Goal: Task Accomplishment & Management: Complete application form

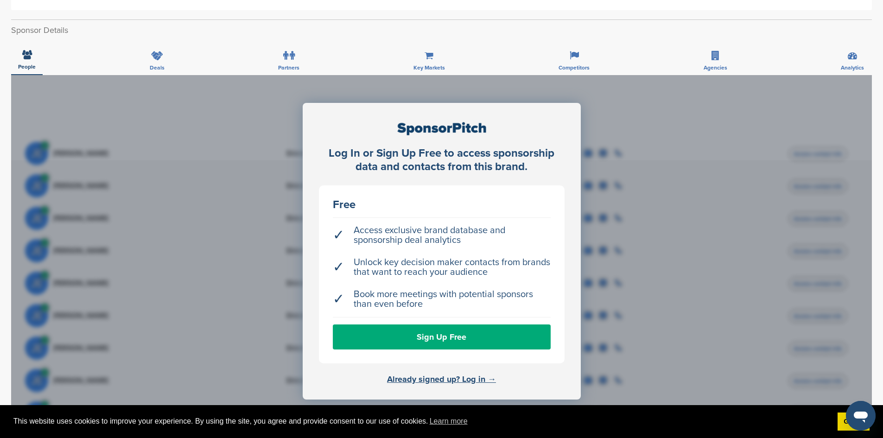
scroll to position [24, 0]
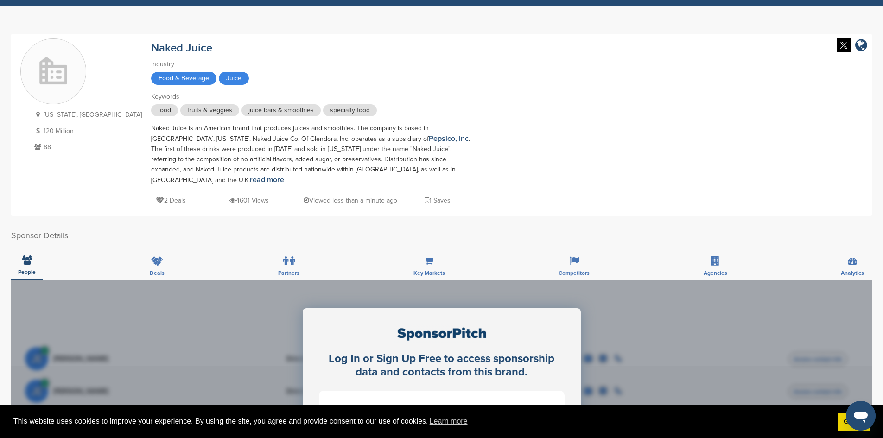
click at [151, 81] on span "Food & Beverage" at bounding box center [183, 78] width 65 height 13
click at [151, 46] on link "Naked Juice" at bounding box center [181, 47] width 61 height 13
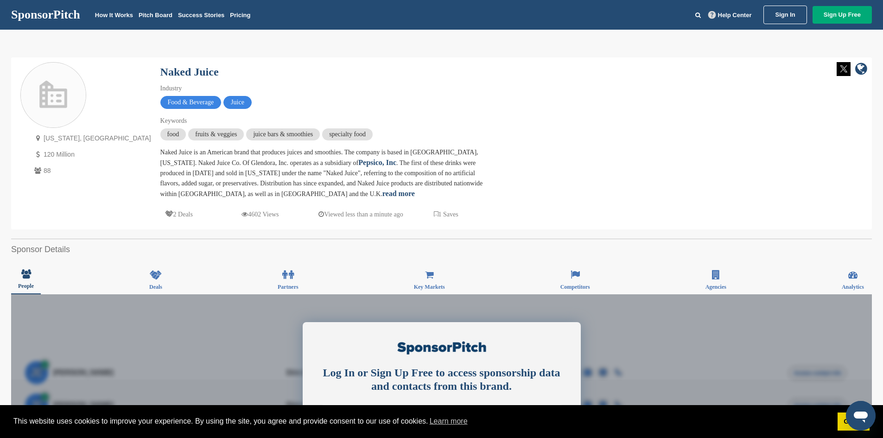
click at [52, 14] on link "SponsorPitch" at bounding box center [45, 15] width 69 height 12
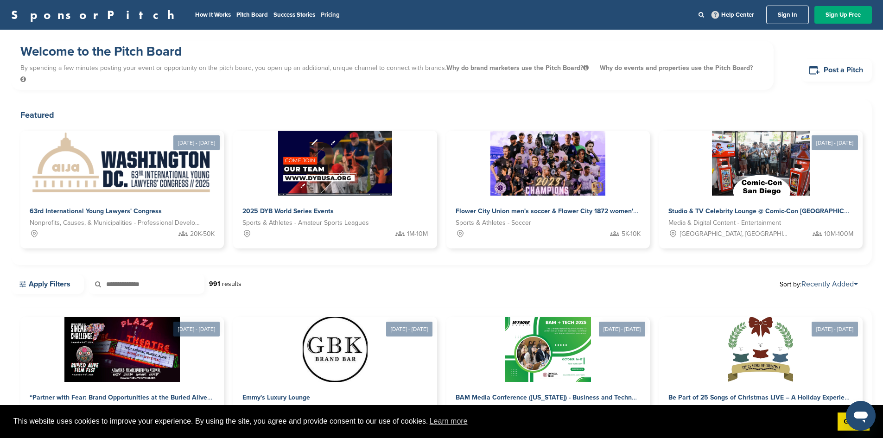
click at [321, 14] on link "Pricing" at bounding box center [330, 14] width 19 height 7
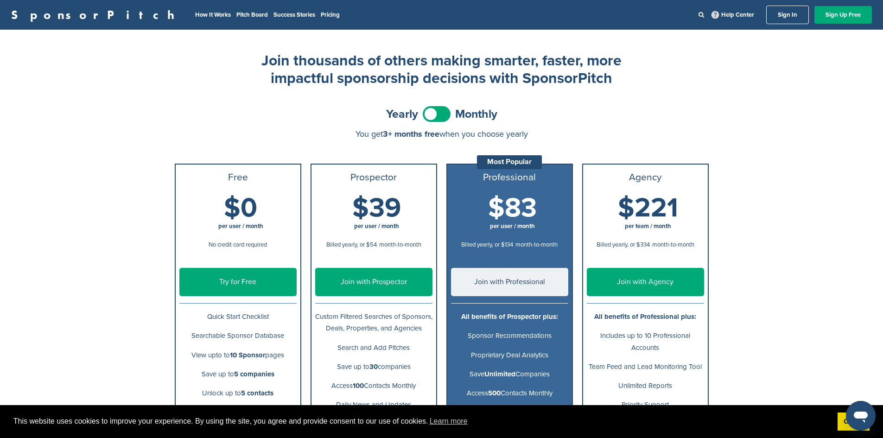
click at [82, 317] on div "SponsorPitch How It Works Pitch Board Success Stories Pricing Help Center Sign …" at bounding box center [441, 367] width 883 height 735
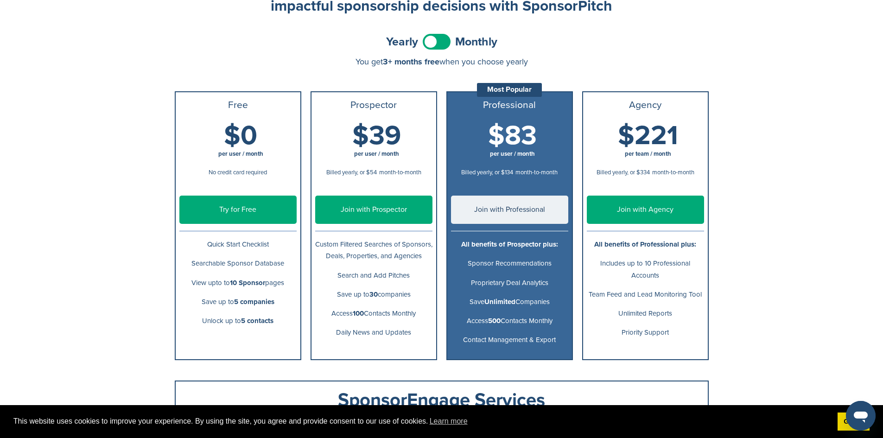
scroll to position [74, 0]
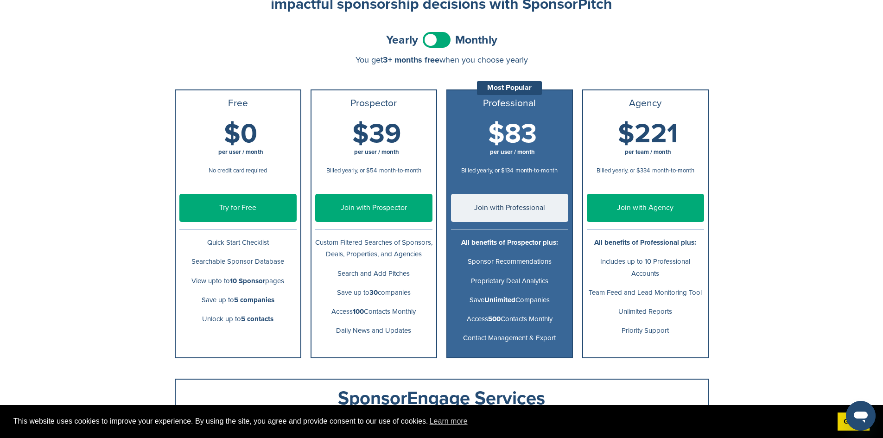
click at [234, 194] on link "Try for Free" at bounding box center [237, 208] width 117 height 28
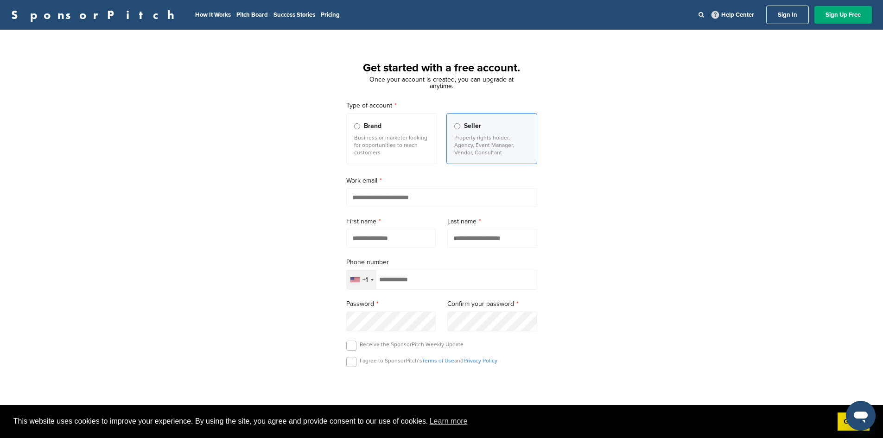
click at [385, 145] on p "Business or marketer looking for opportunities to reach customers" at bounding box center [391, 145] width 75 height 22
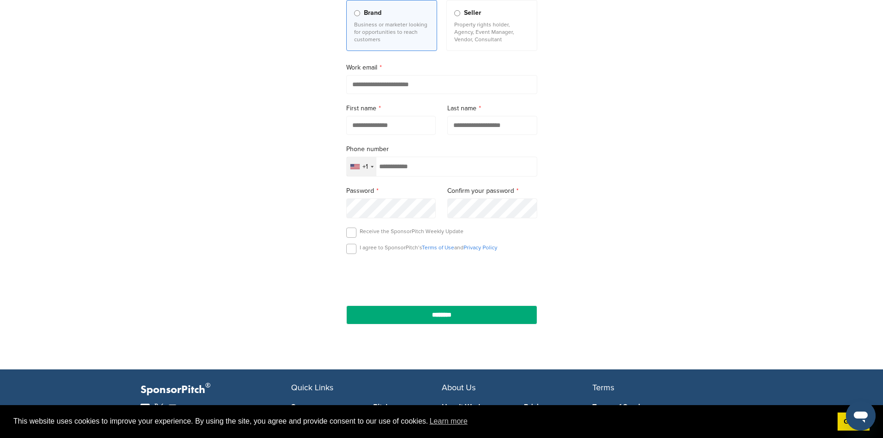
scroll to position [116, 0]
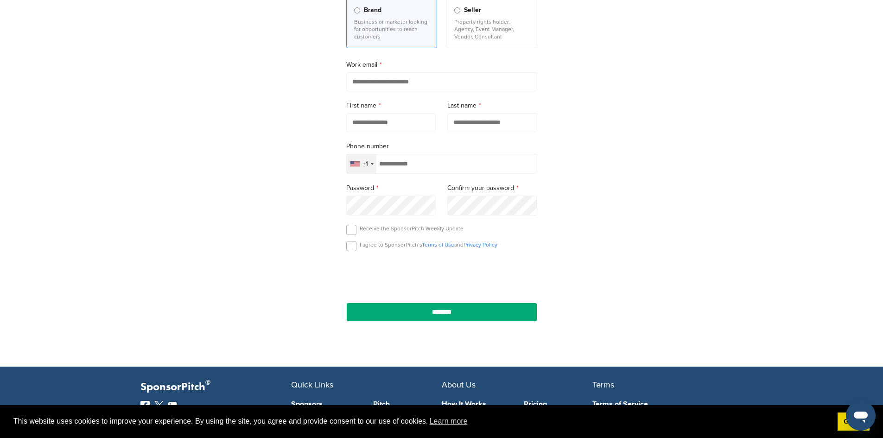
click at [409, 79] on input "email" at bounding box center [441, 81] width 191 height 19
type input "**********"
click at [363, 125] on input "text" at bounding box center [391, 122] width 90 height 19
type input "***"
type input "****"
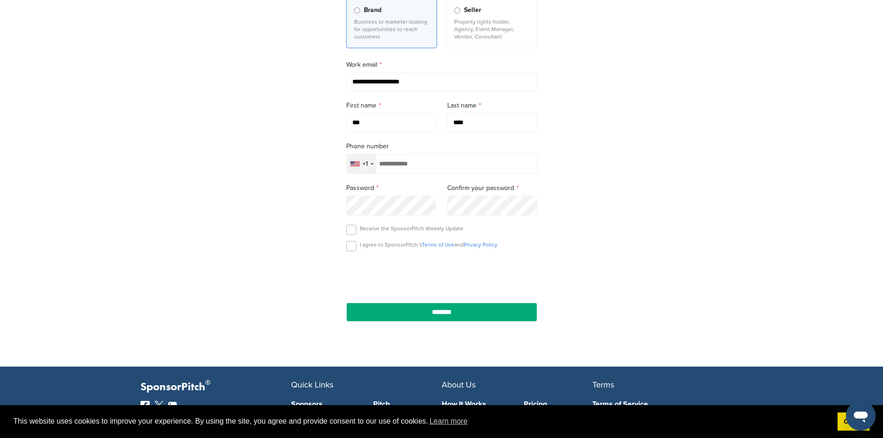
click at [358, 162] on div "+1" at bounding box center [362, 163] width 30 height 19
type input "***"
type input "**********"
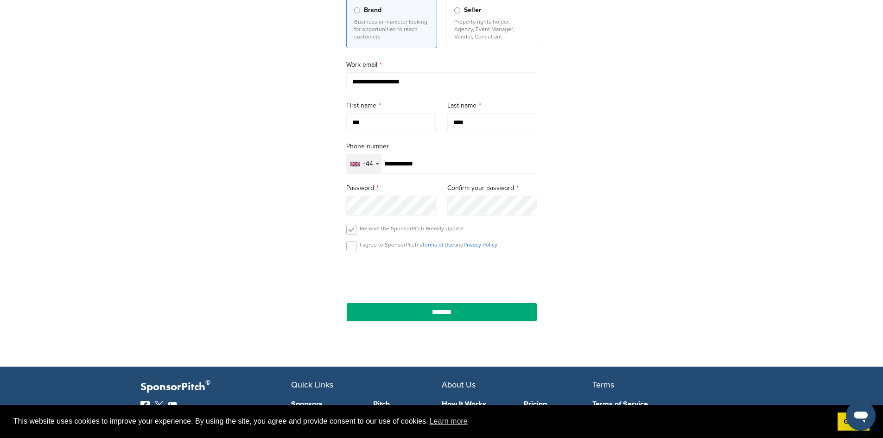
click at [351, 232] on label at bounding box center [351, 230] width 10 height 10
click at [350, 251] on label at bounding box center [351, 246] width 10 height 10
click at [457, 321] on input "********" at bounding box center [441, 312] width 191 height 19
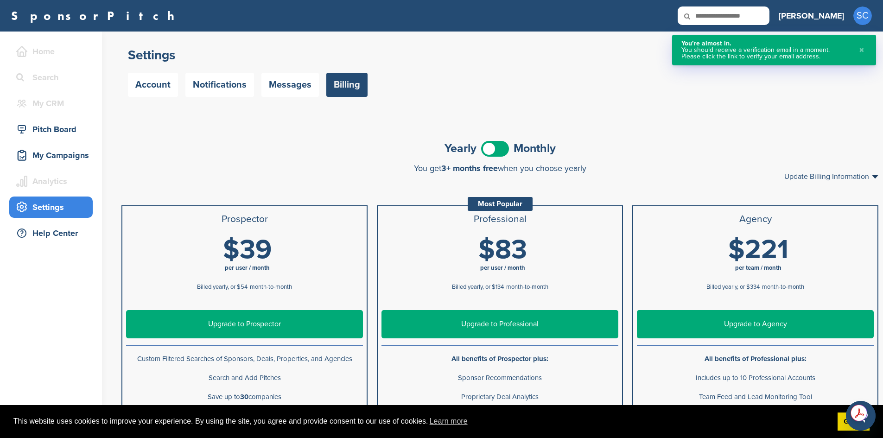
click at [757, 39] on div "You’re almost in. You should receive a verification email in a moment. Please c…" at bounding box center [774, 50] width 204 height 31
click at [428, 108] on div "Settings Account Notifications Messages Billing" at bounding box center [500, 75] width 767 height 86
click at [498, 155] on span at bounding box center [495, 149] width 28 height 16
click at [64, 128] on div "Pitch Board" at bounding box center [53, 129] width 79 height 17
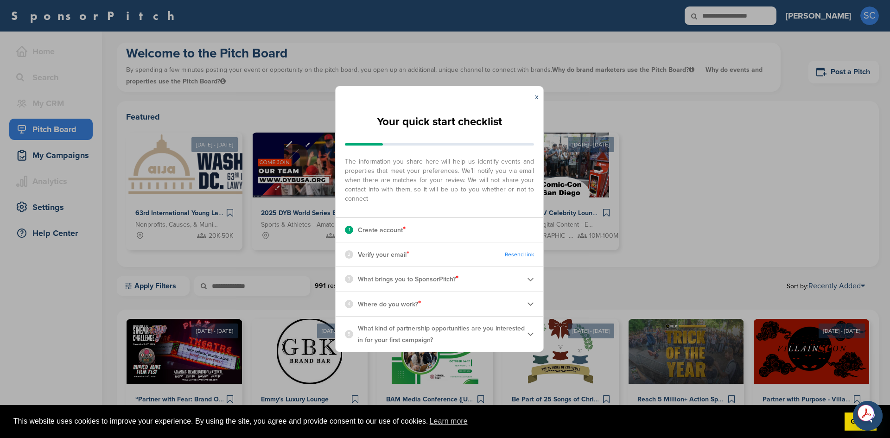
click at [533, 97] on div "x" at bounding box center [536, 96] width 13 height 21
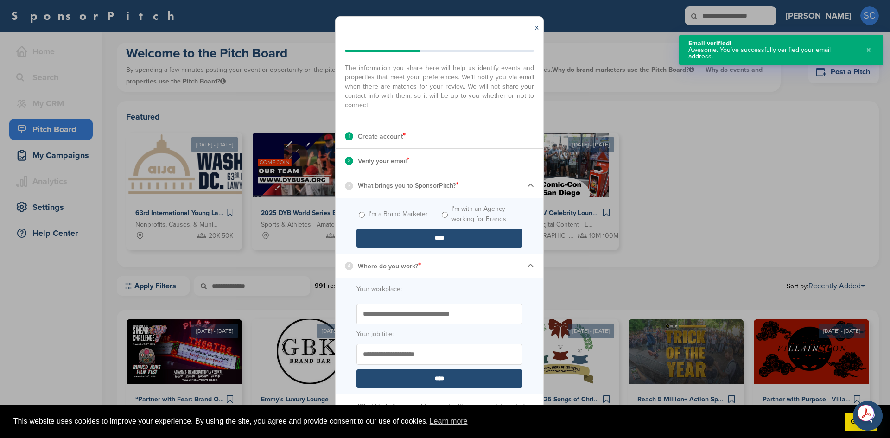
scroll to position [32, 0]
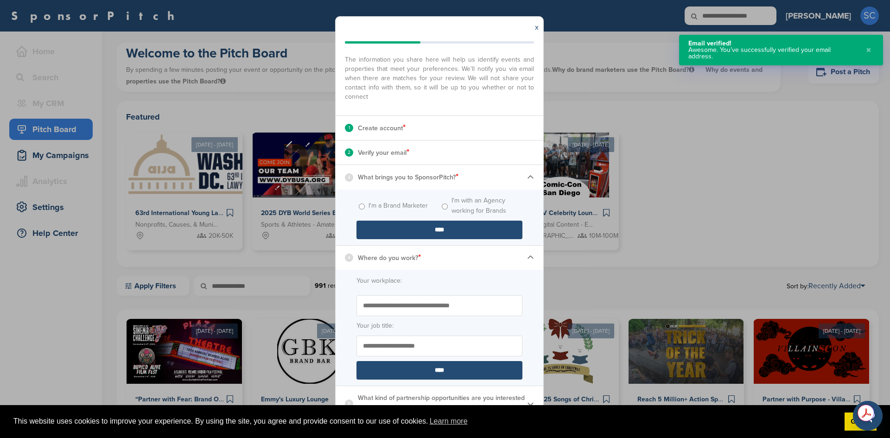
click at [452, 204] on label "I'm with an Agency working for Brands" at bounding box center [487, 206] width 71 height 20
click at [409, 230] on input "****" at bounding box center [440, 230] width 166 height 19
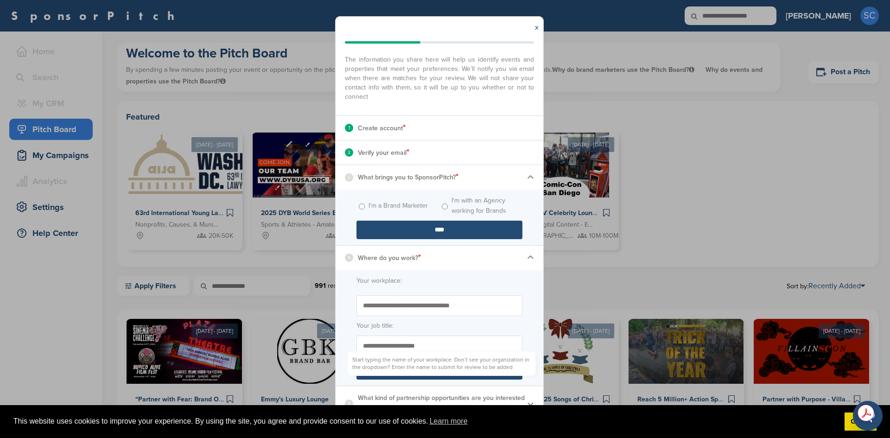
click at [396, 307] on input "Start typing the name of your workplace. Don’t see your organization in the dro…" at bounding box center [440, 305] width 166 height 21
click at [443, 236] on input "****" at bounding box center [440, 230] width 166 height 19
click at [409, 300] on input "Start typing the name of your workplace. Don’t see your organization in the dro…" at bounding box center [440, 305] width 166 height 21
type input "*********"
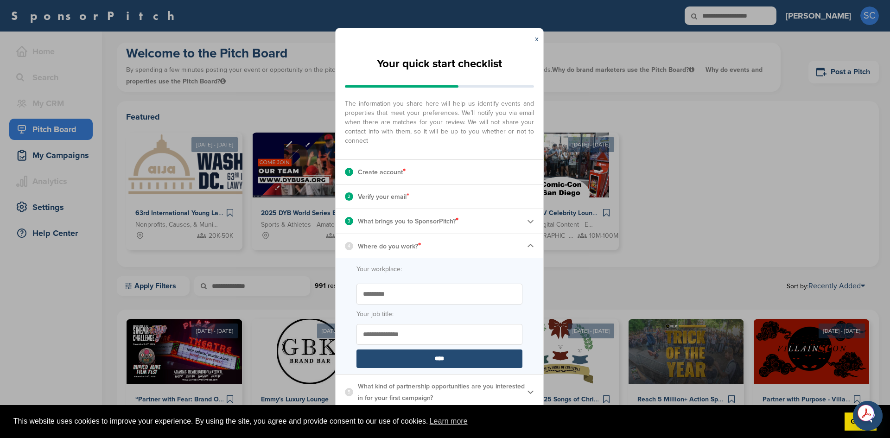
type input "**********"
click at [408, 360] on input "****" at bounding box center [440, 359] width 166 height 19
click at [533, 391] on img at bounding box center [530, 392] width 7 height 7
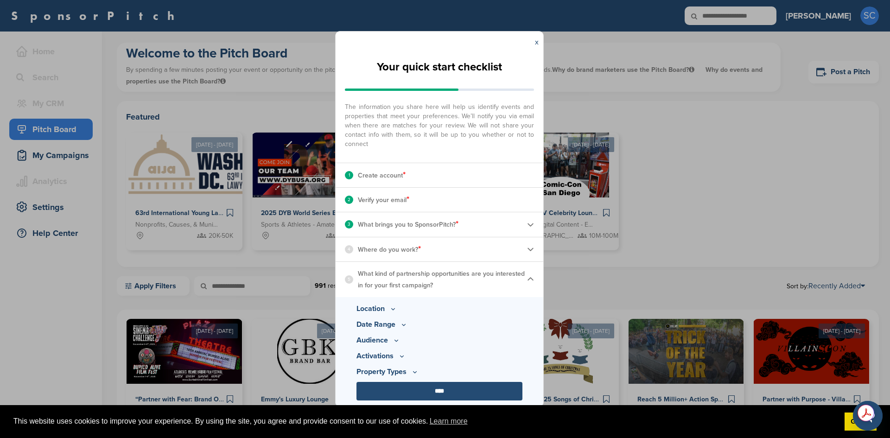
click at [382, 311] on p "Location" at bounding box center [440, 308] width 166 height 11
click at [390, 308] on icon at bounding box center [393, 309] width 7 height 8
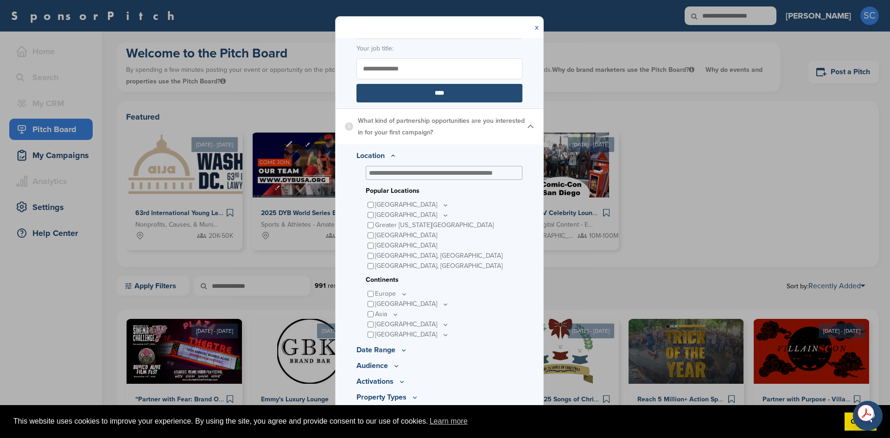
scroll to position [265, 0]
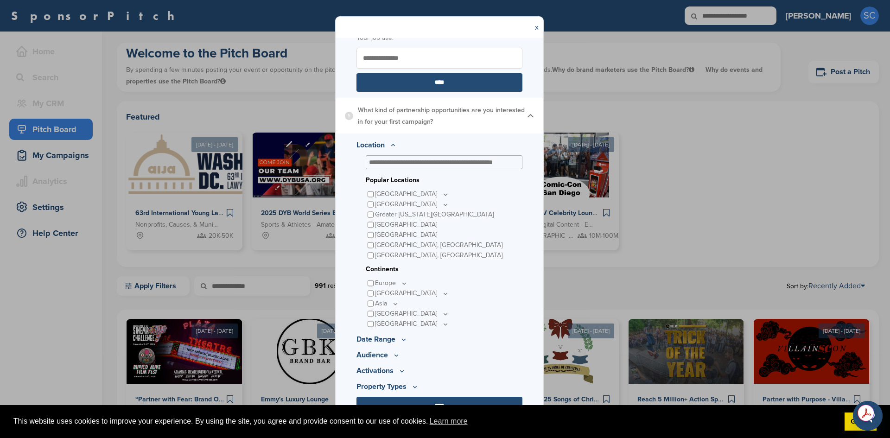
click at [384, 285] on p "Europe" at bounding box center [391, 283] width 33 height 10
click at [403, 282] on icon at bounding box center [404, 284] width 7 height 8
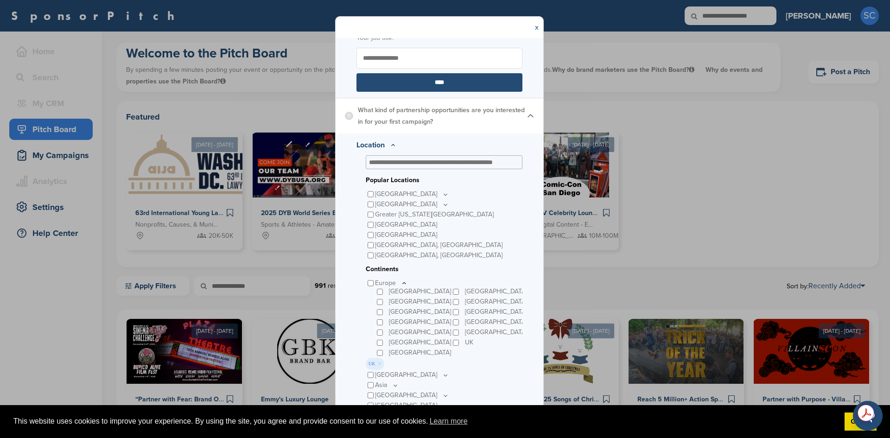
scroll to position [230, 0]
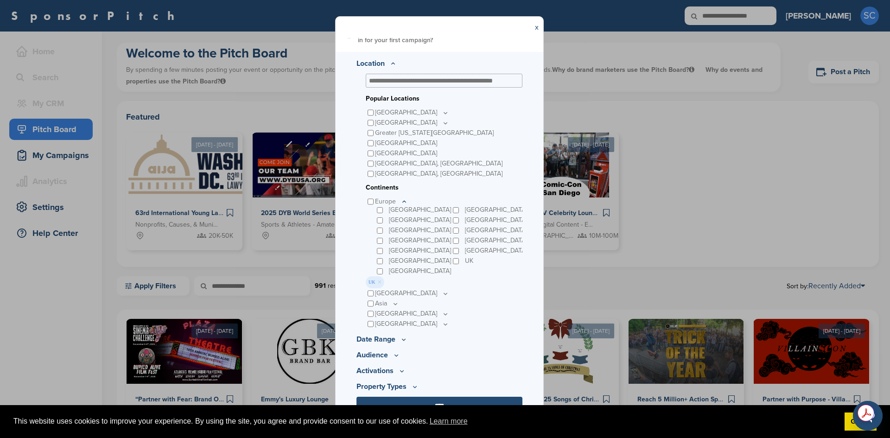
click at [403, 340] on icon at bounding box center [404, 339] width 3 height 1
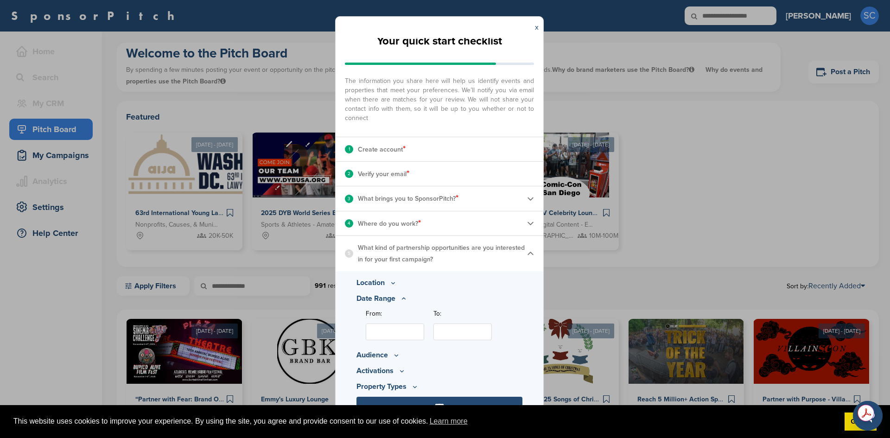
scroll to position [12, 0]
click at [396, 337] on input "From:" at bounding box center [395, 332] width 58 height 17
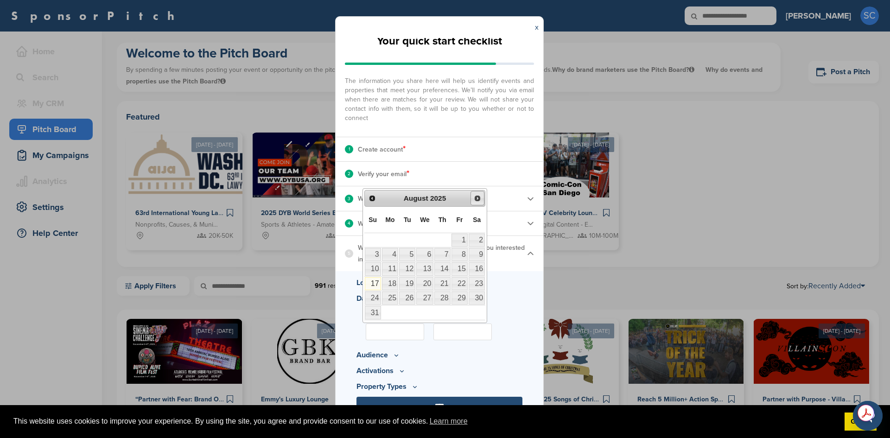
click at [478, 199] on span "Next" at bounding box center [477, 198] width 7 height 7
click at [394, 238] on link "1" at bounding box center [390, 240] width 16 height 13
type input "**********"
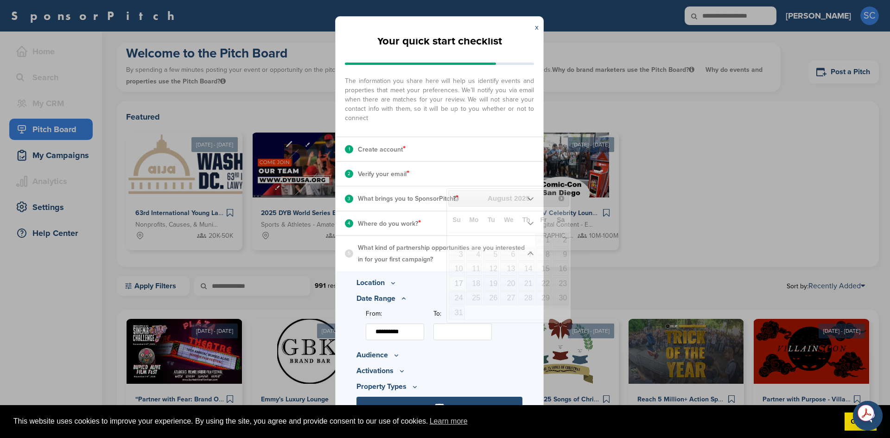
click at [466, 332] on input "To:" at bounding box center [463, 332] width 58 height 17
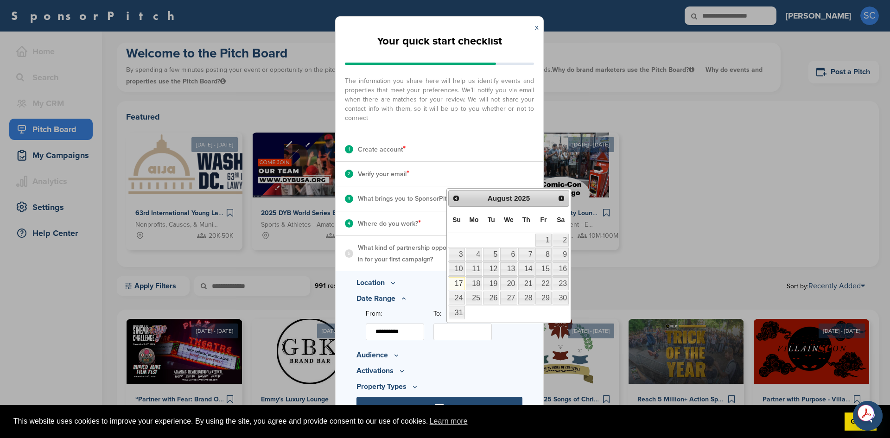
click at [519, 201] on span "2025" at bounding box center [522, 198] width 16 height 8
click at [562, 195] on span "Next" at bounding box center [561, 198] width 7 height 7
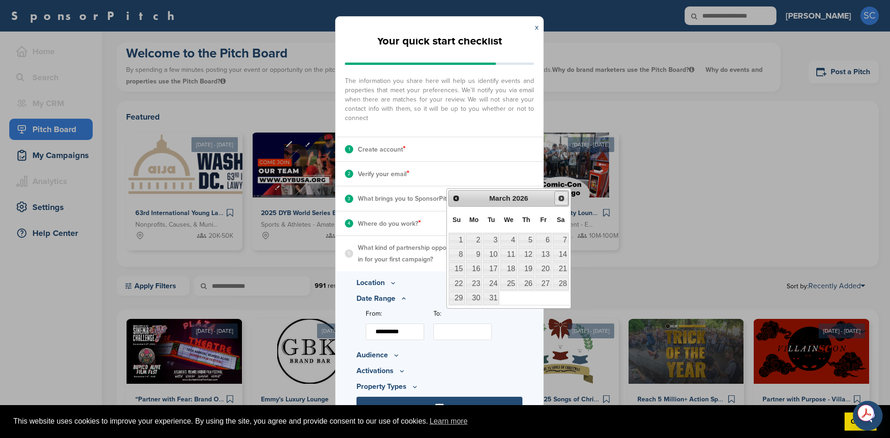
click at [562, 195] on span "Next" at bounding box center [561, 198] width 7 height 7
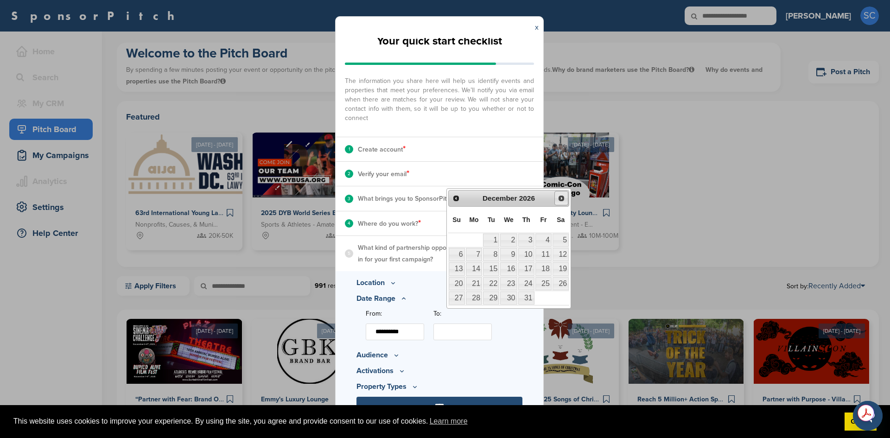
click at [562, 195] on span "Next" at bounding box center [561, 198] width 7 height 7
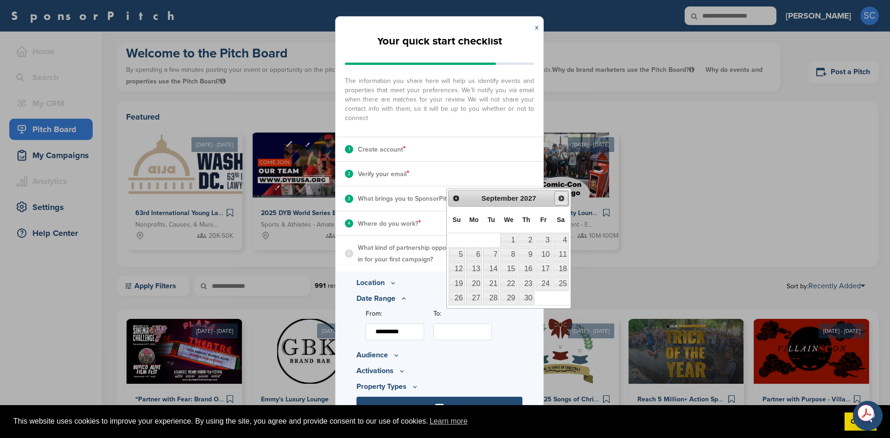
click at [562, 195] on span "Next" at bounding box center [561, 198] width 7 height 7
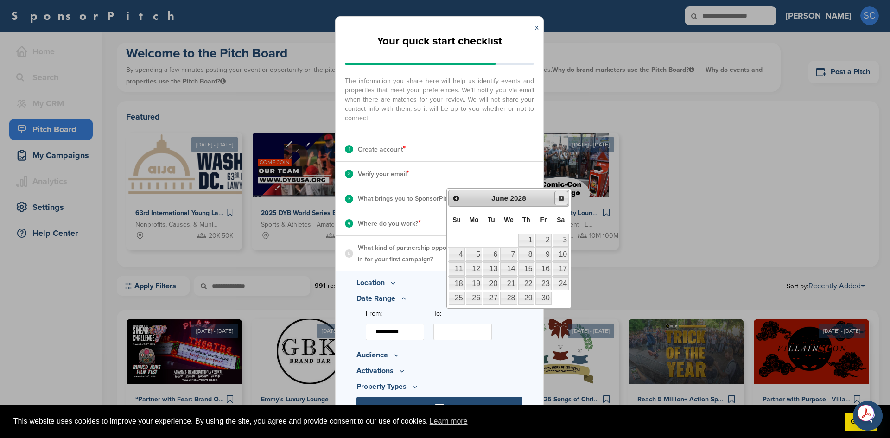
click at [562, 195] on span "Next" at bounding box center [561, 198] width 7 height 7
click at [458, 199] on span "Prev" at bounding box center [456, 198] width 7 height 7
click at [542, 243] on link "1" at bounding box center [544, 240] width 16 height 13
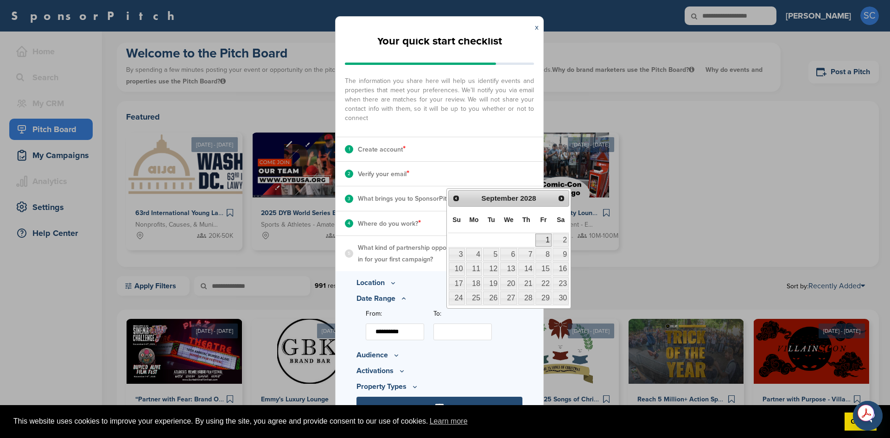
type input "**********"
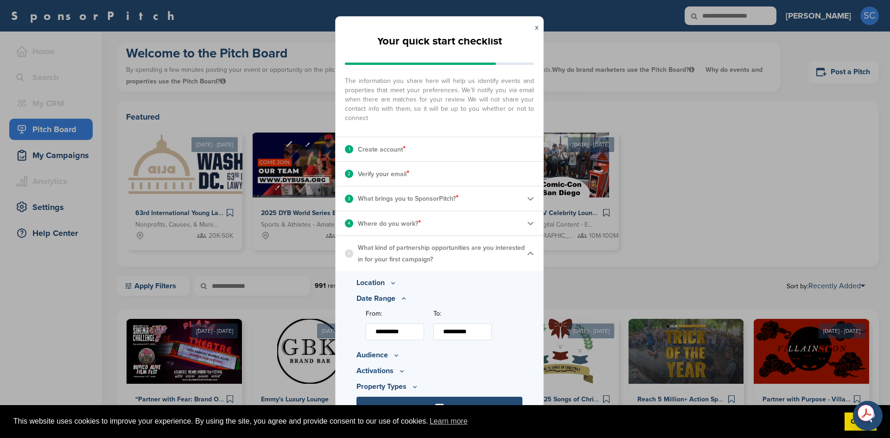
click at [393, 355] on icon at bounding box center [396, 355] width 7 height 8
click at [417, 325] on icon at bounding box center [419, 325] width 7 height 8
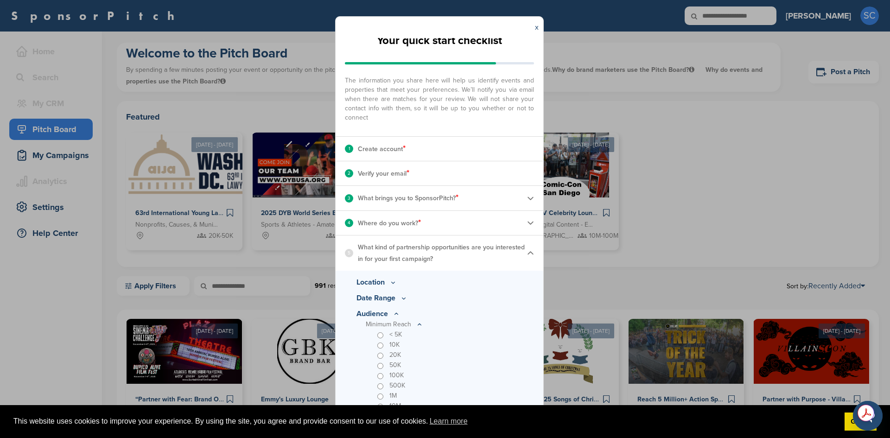
click at [417, 325] on icon at bounding box center [419, 325] width 7 height 8
click at [416, 329] on icon at bounding box center [419, 325] width 7 height 8
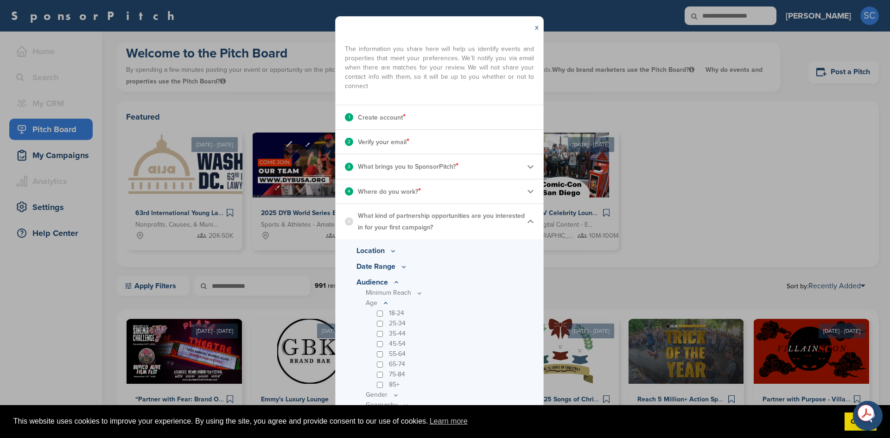
scroll to position [66, 0]
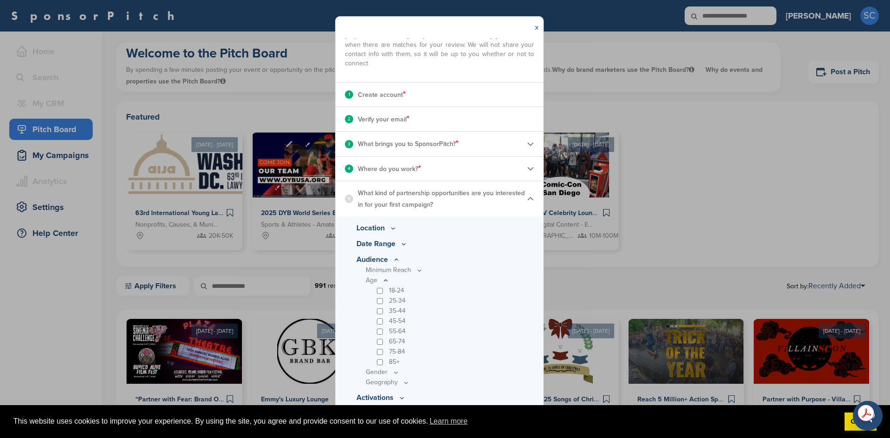
click at [416, 268] on icon at bounding box center [419, 271] width 7 height 8
click at [380, 275] on p "Age" at bounding box center [444, 270] width 157 height 10
click at [0, 0] on icon at bounding box center [0, 0] width 0 height 0
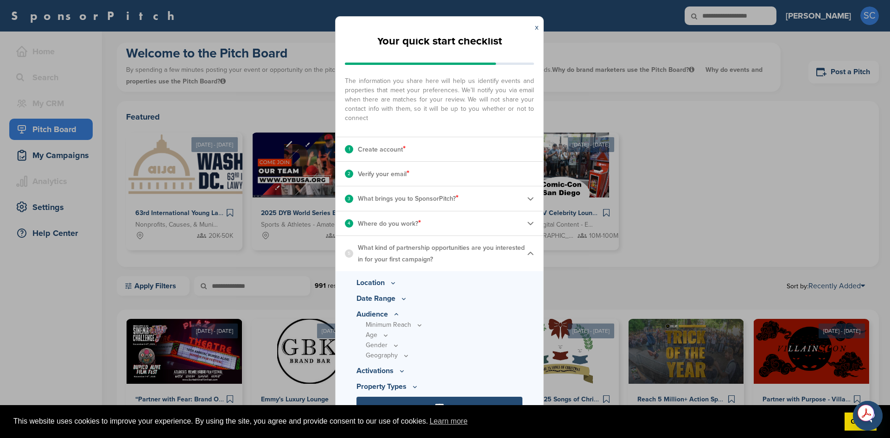
scroll to position [11, 0]
click at [416, 329] on icon at bounding box center [419, 325] width 7 height 8
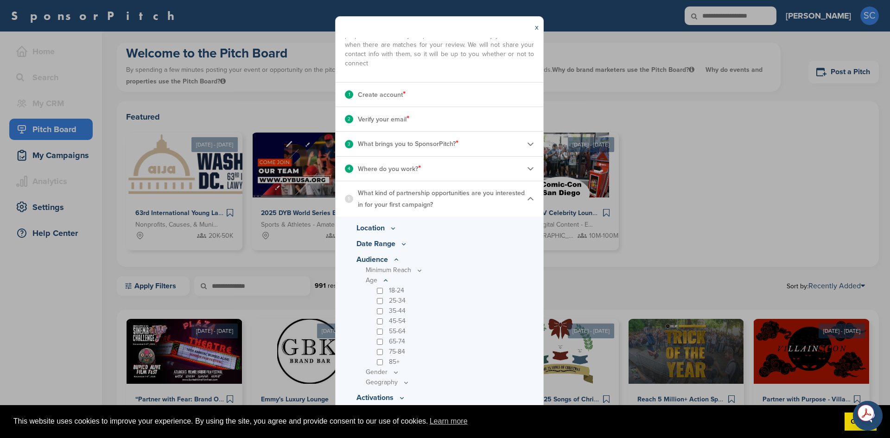
click at [418, 271] on icon at bounding box center [419, 270] width 3 height 1
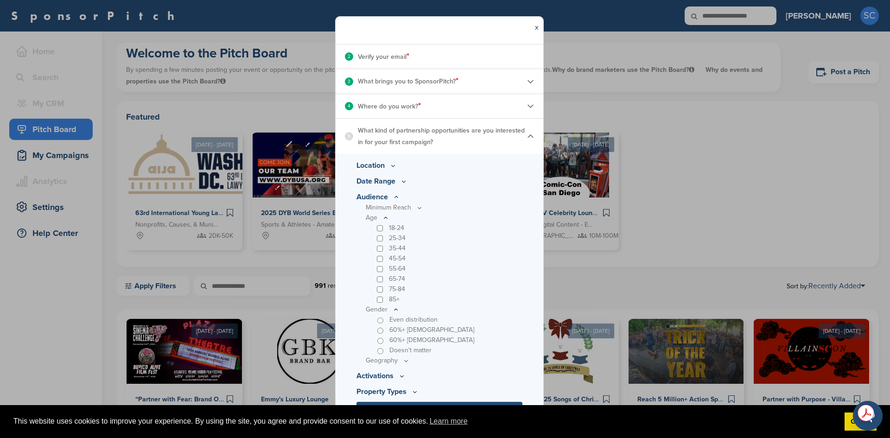
click at [397, 213] on p "Geography" at bounding box center [444, 208] width 157 height 10
click at [416, 212] on icon at bounding box center [419, 208] width 7 height 8
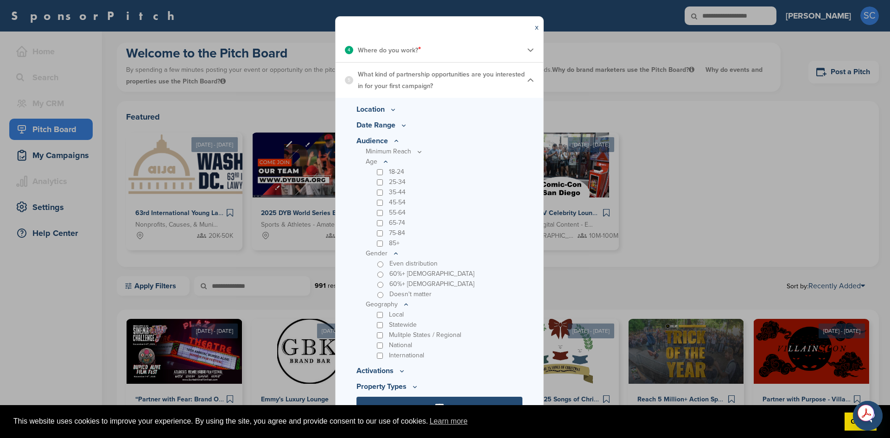
click at [398, 346] on p "National" at bounding box center [400, 345] width 23 height 10
click at [0, 0] on icon at bounding box center [0, 0] width 0 height 0
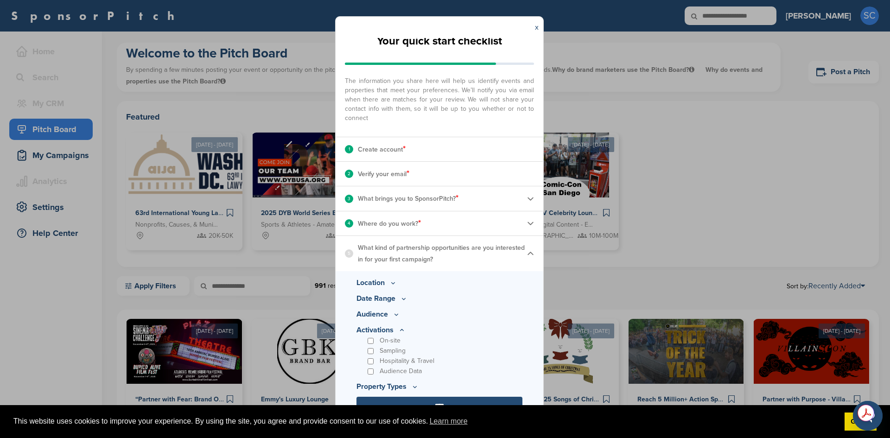
scroll to position [11, 0]
click at [397, 352] on p "Sampling" at bounding box center [393, 351] width 26 height 10
click at [0, 0] on icon at bounding box center [0, 0] width 0 height 0
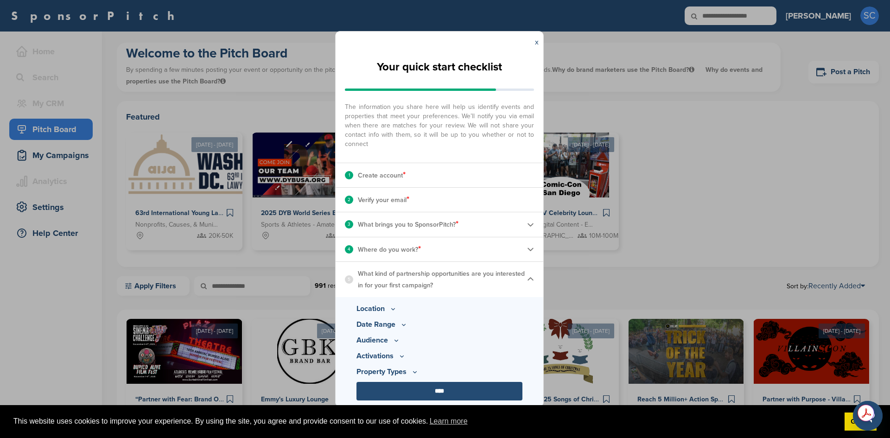
click at [391, 346] on p "Property Types" at bounding box center [440, 340] width 166 height 11
click at [400, 345] on icon at bounding box center [396, 341] width 7 height 8
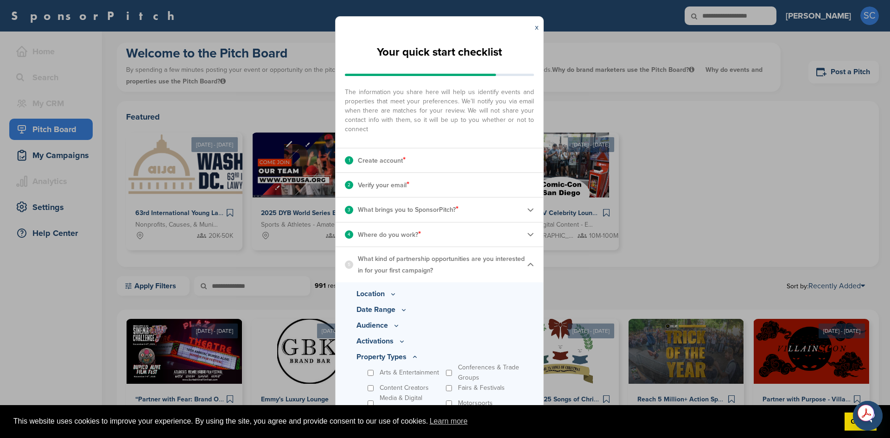
scroll to position [52, 0]
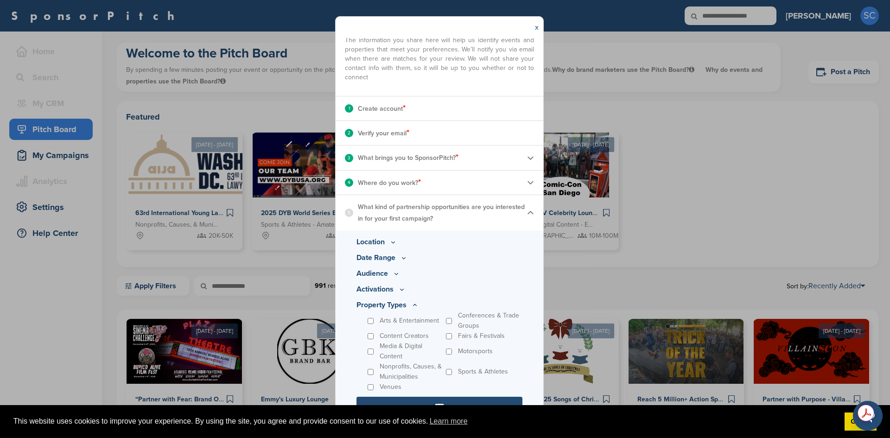
click at [470, 399] on input "****" at bounding box center [440, 406] width 166 height 19
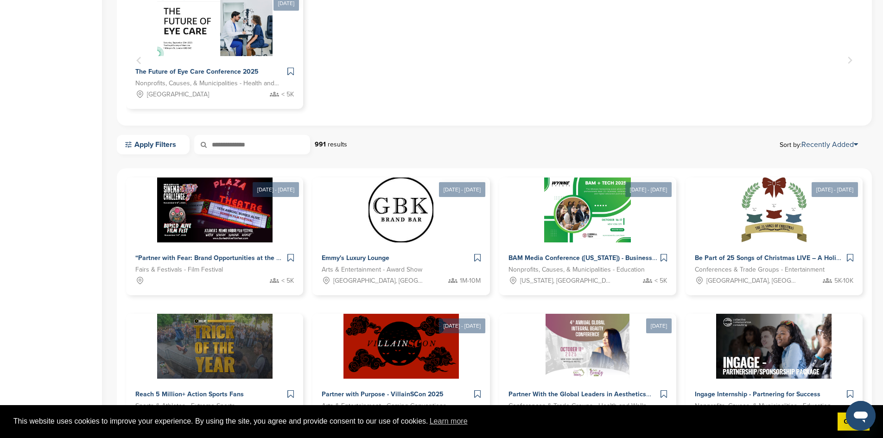
scroll to position [460, 0]
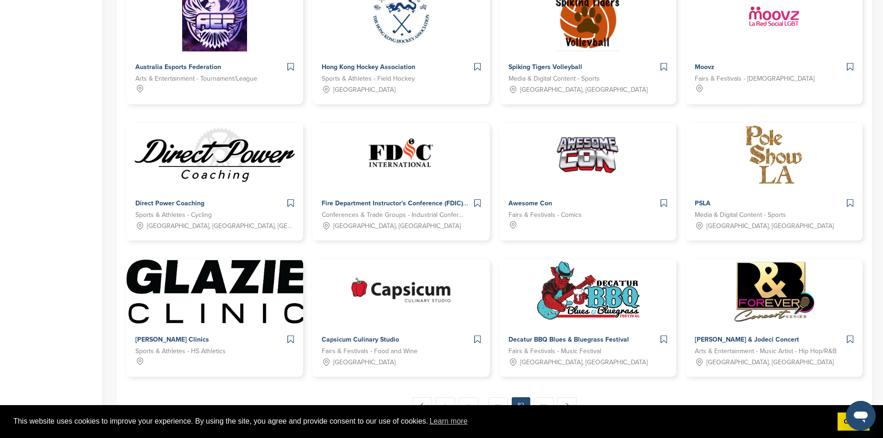
scroll to position [525, 0]
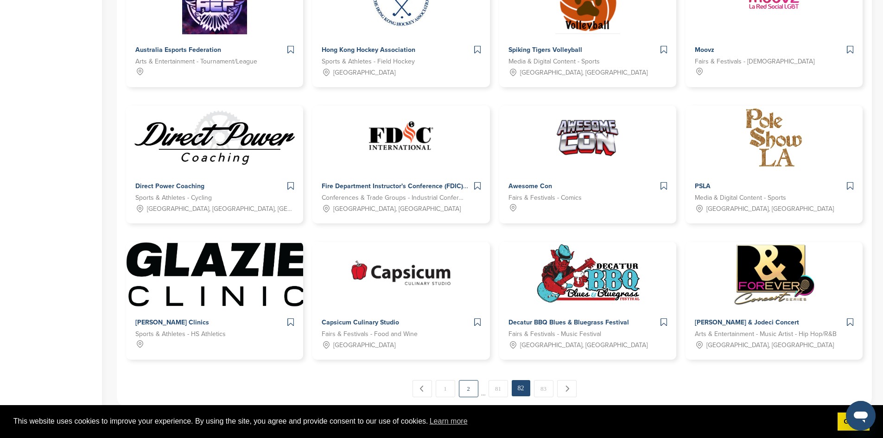
click at [459, 380] on link "2" at bounding box center [468, 388] width 19 height 17
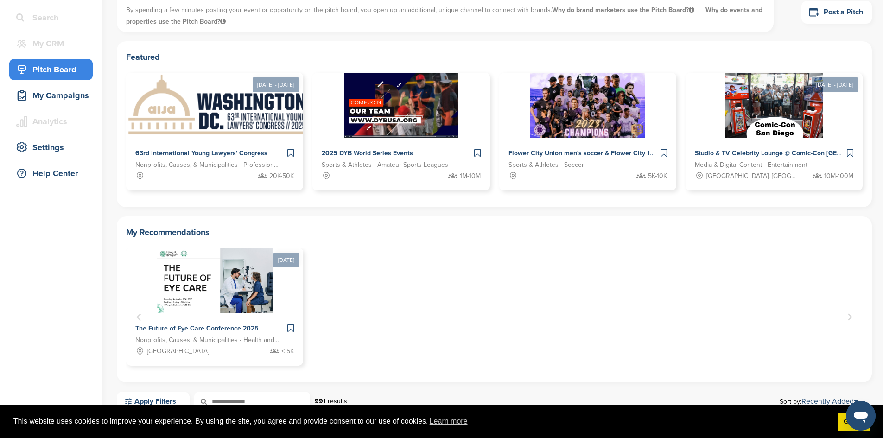
scroll to position [17, 0]
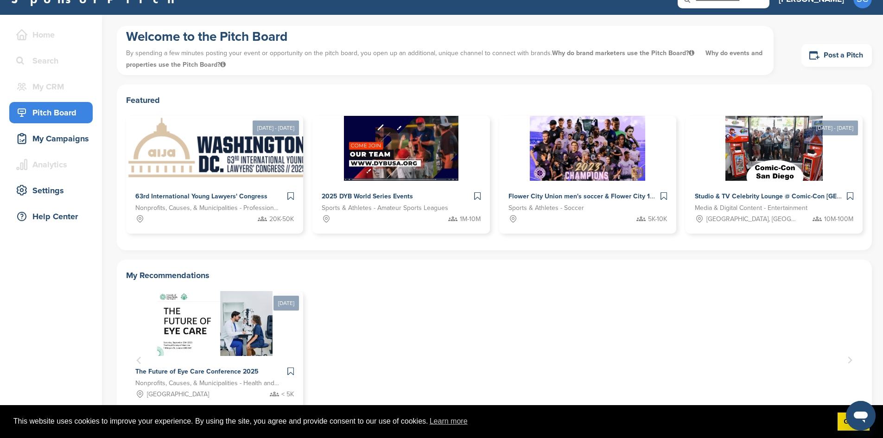
click at [204, 51] on p "By spending a few minutes posting your event or opportunity on the pitch board,…" at bounding box center [445, 59] width 639 height 28
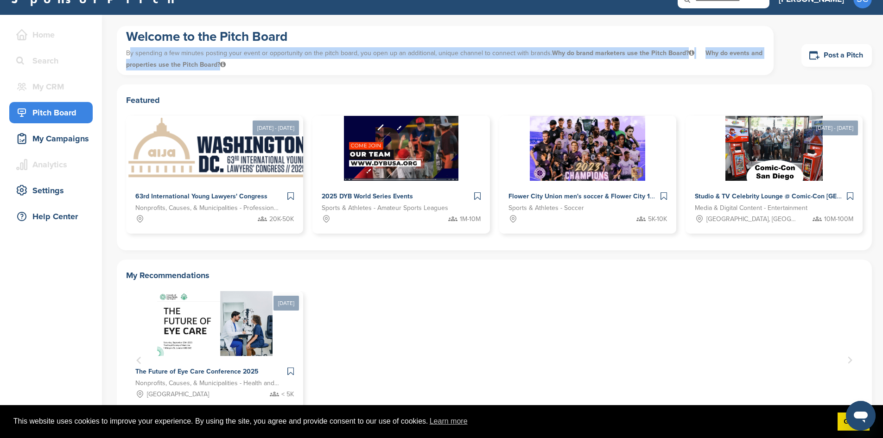
click at [204, 51] on p "By spending a few minutes posting your event or opportunity on the pitch board,…" at bounding box center [445, 59] width 639 height 28
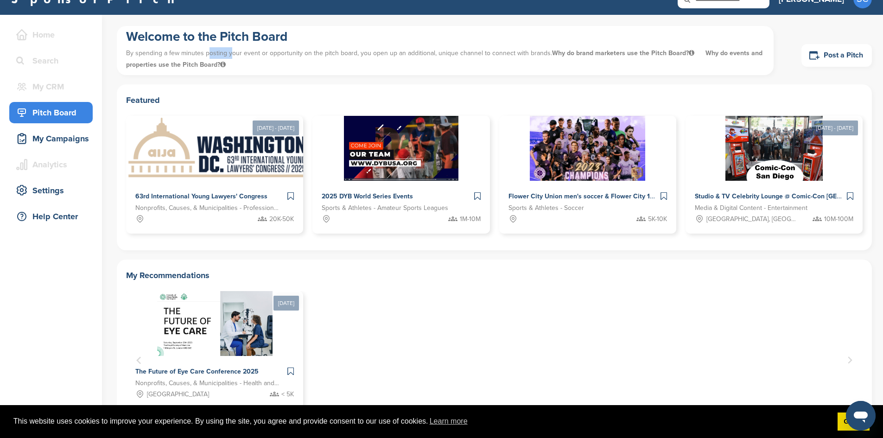
click at [204, 51] on p "By spending a few minutes posting your event or opportunity on the pitch board,…" at bounding box center [445, 59] width 639 height 28
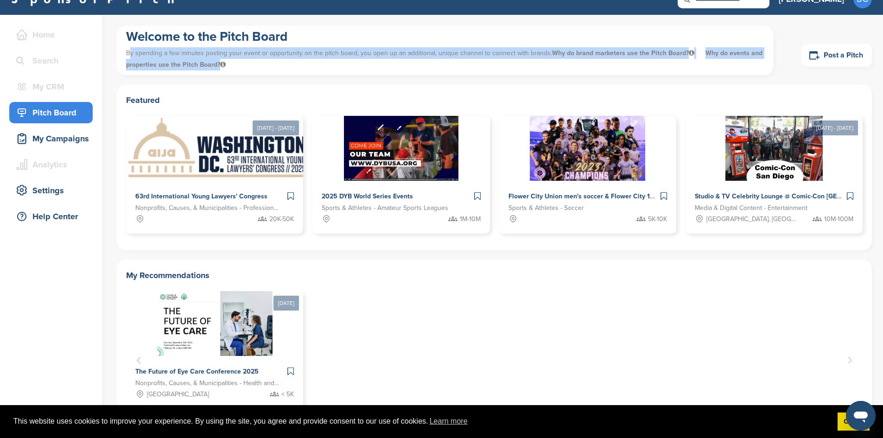
click at [204, 51] on p "By spending a few minutes posting your event or opportunity on the pitch board,…" at bounding box center [445, 59] width 639 height 28
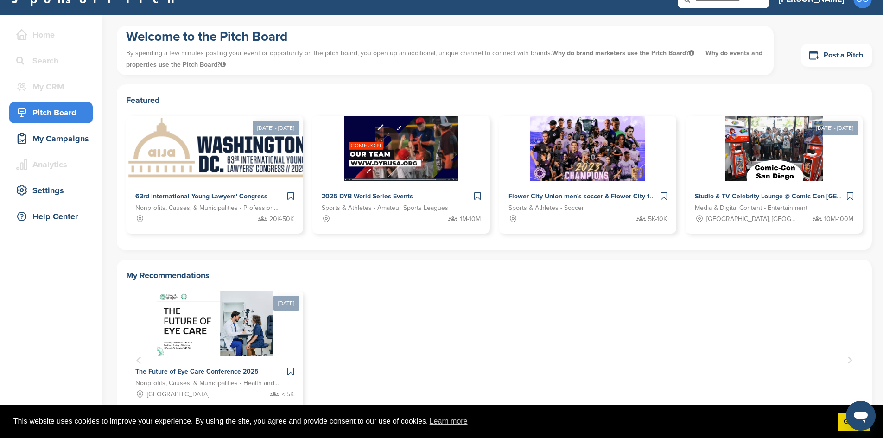
scroll to position [0, 0]
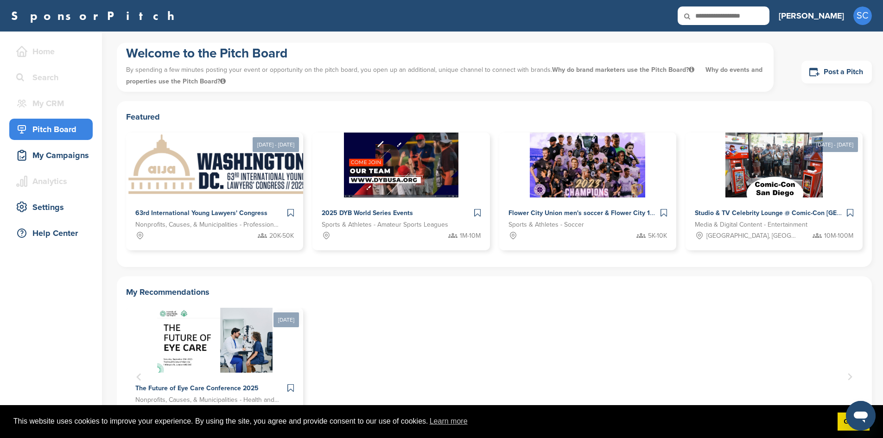
click at [770, 17] on input "text" at bounding box center [724, 15] width 92 height 19
click at [34, 54] on div "Home" at bounding box center [53, 51] width 79 height 17
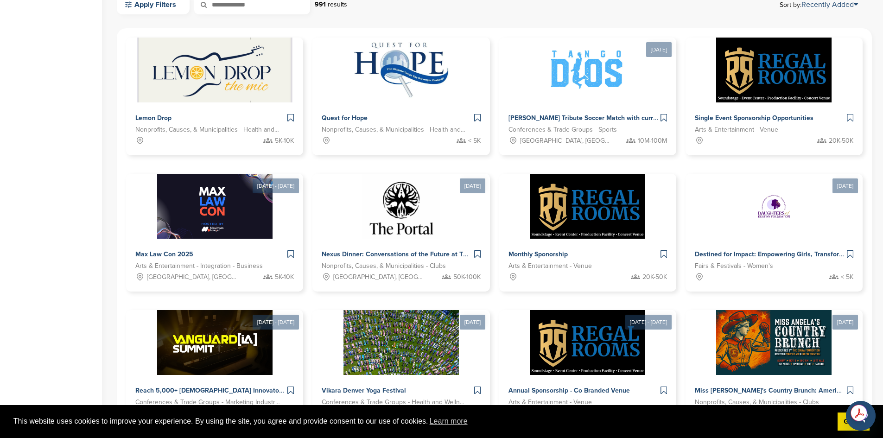
scroll to position [483, 0]
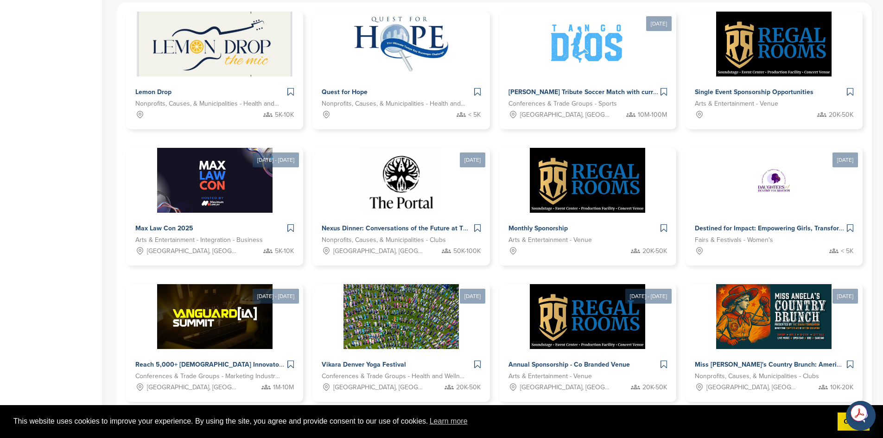
click at [484, 422] on link "3" at bounding box center [490, 430] width 19 height 17
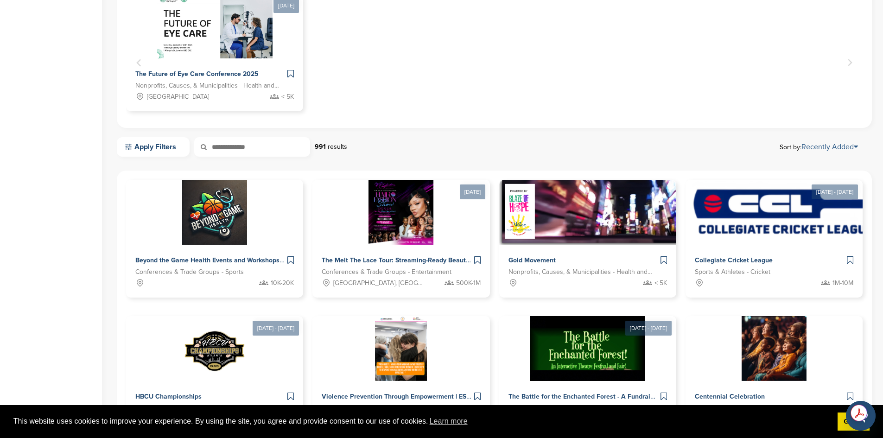
click at [832, 149] on link "Recently Added" at bounding box center [830, 146] width 57 height 9
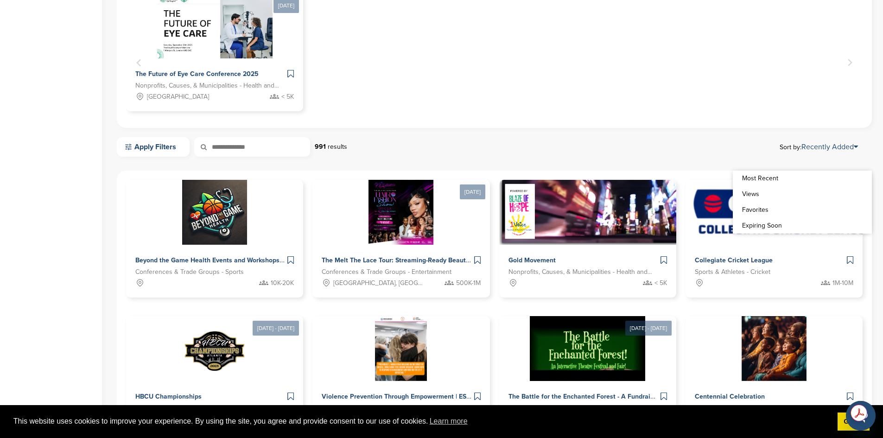
click at [439, 135] on div "Welcome to the Pitch Board By spending a few minutes posting your event or oppo…" at bounding box center [494, 172] width 755 height 889
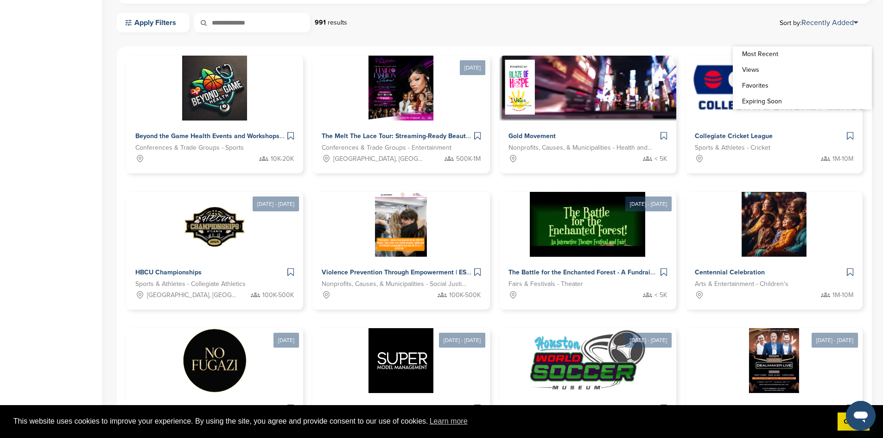
scroll to position [466, 0]
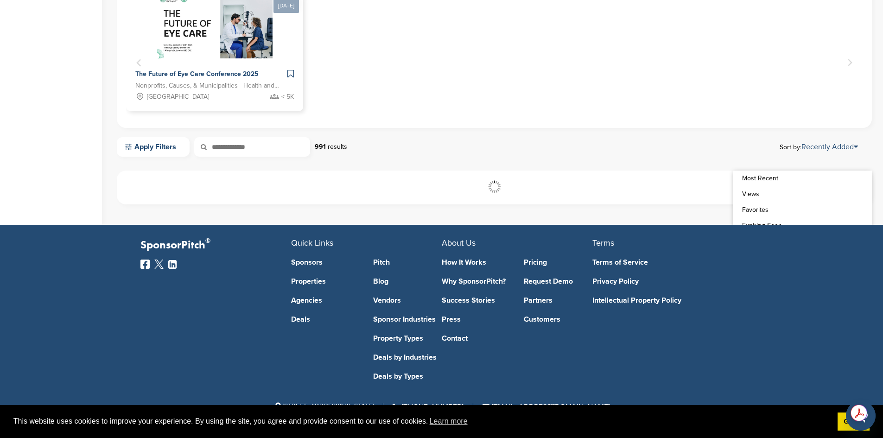
scroll to position [314, 0]
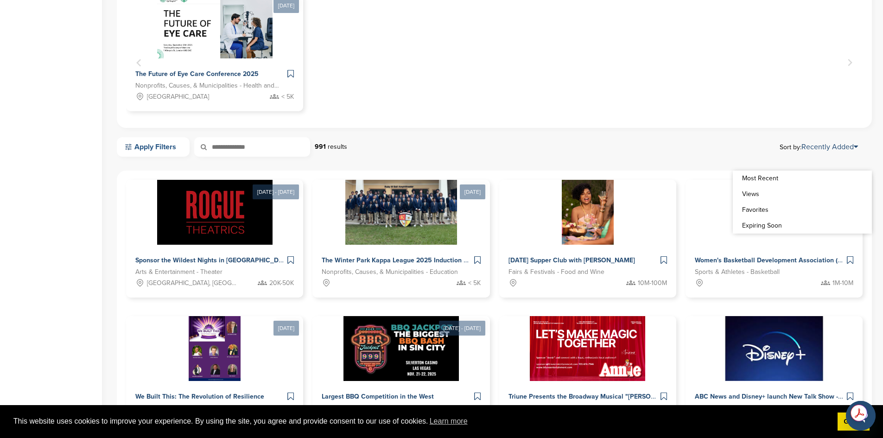
click at [160, 146] on link "Apply Filters" at bounding box center [153, 146] width 73 height 19
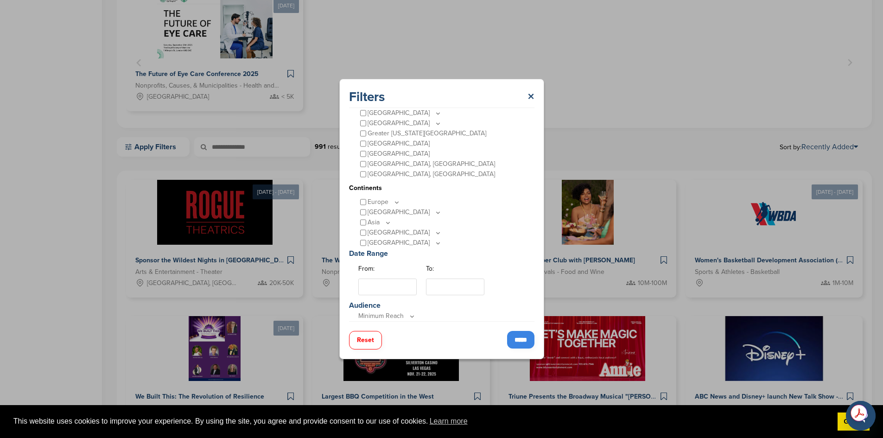
scroll to position [59, 0]
click at [393, 194] on icon at bounding box center [396, 197] width 7 height 8
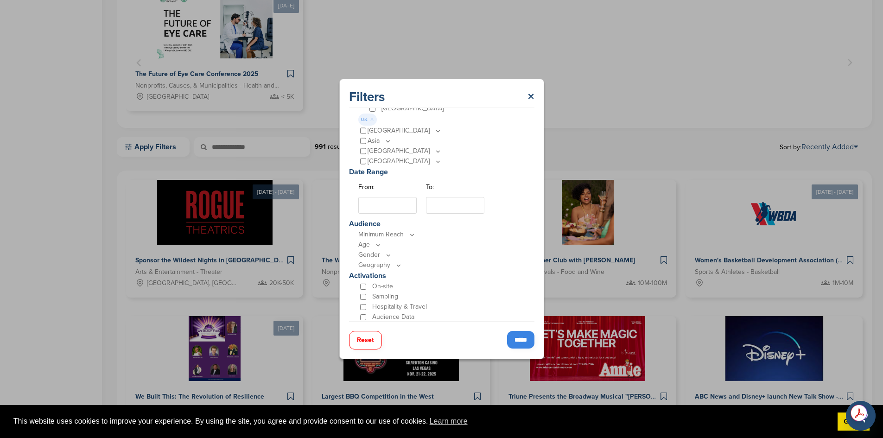
scroll to position [286, 0]
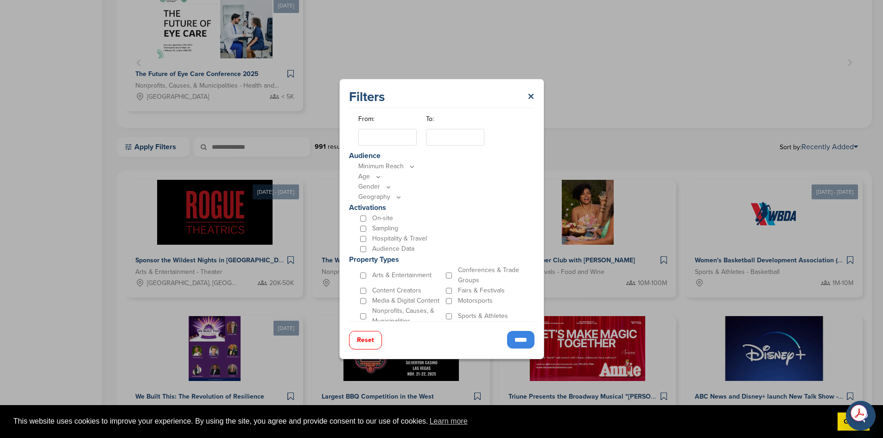
click at [370, 176] on p "Age" at bounding box center [444, 177] width 172 height 10
click at [380, 179] on icon at bounding box center [378, 177] width 7 height 8
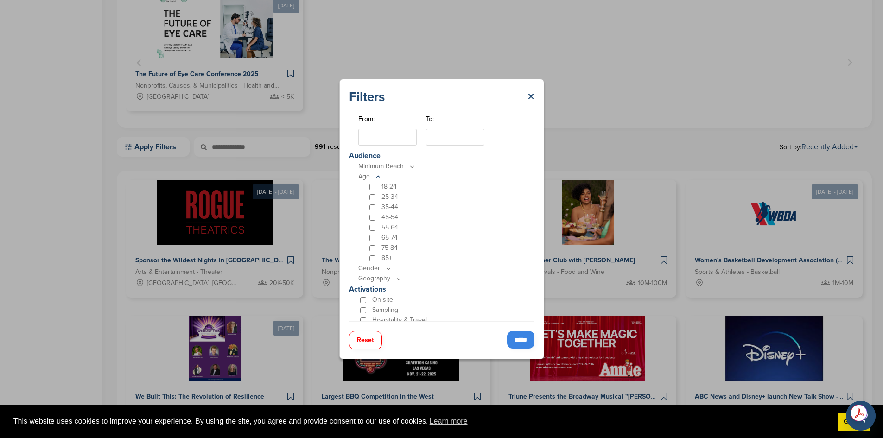
click at [385, 218] on p "45-54" at bounding box center [390, 217] width 17 height 10
click at [386, 206] on p "35-44" at bounding box center [390, 207] width 17 height 10
click at [385, 309] on p "Sampling" at bounding box center [385, 310] width 26 height 10
click at [511, 340] on input "*****" at bounding box center [520, 340] width 27 height 18
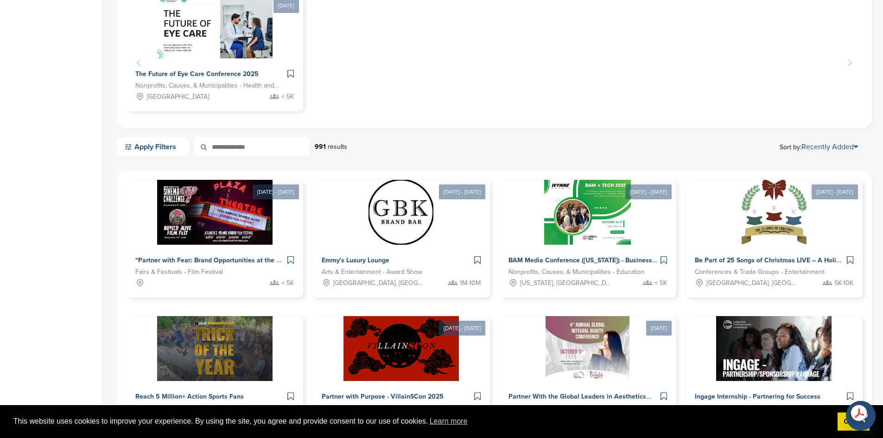
click at [167, 148] on link "Apply Filters" at bounding box center [153, 146] width 73 height 19
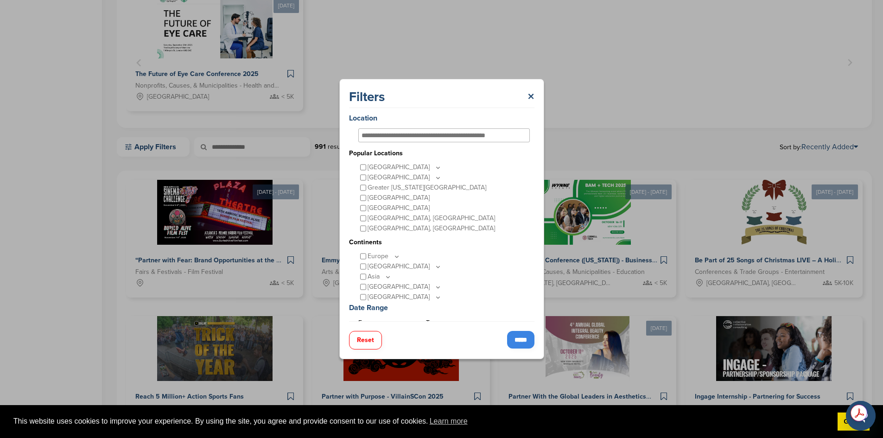
drag, startPoint x: 534, startPoint y: 208, endPoint x: 533, endPoint y: 230, distance: 22.3
click at [533, 230] on div "Location Popular Locations [GEOGRAPHIC_DATA] [GEOGRAPHIC_DATA] [US_STATE] [US_S…" at bounding box center [441, 214] width 185 height 213
click at [397, 256] on icon at bounding box center [396, 257] width 7 height 8
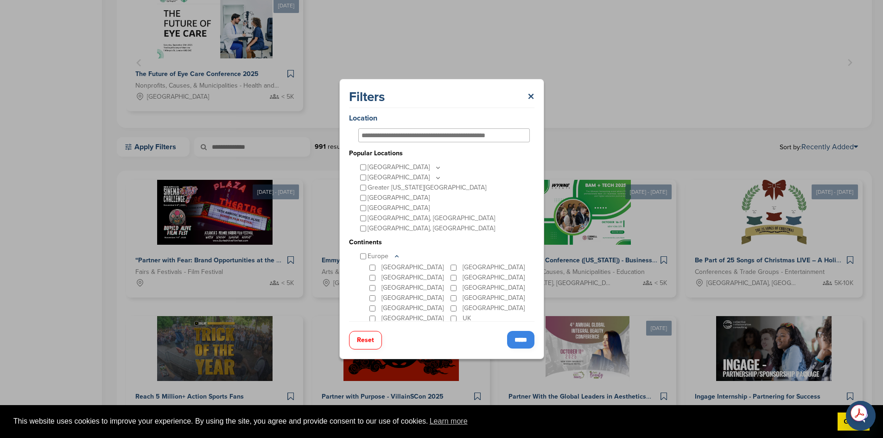
scroll to position [94, 0]
click at [519, 345] on input "*****" at bounding box center [520, 340] width 27 height 18
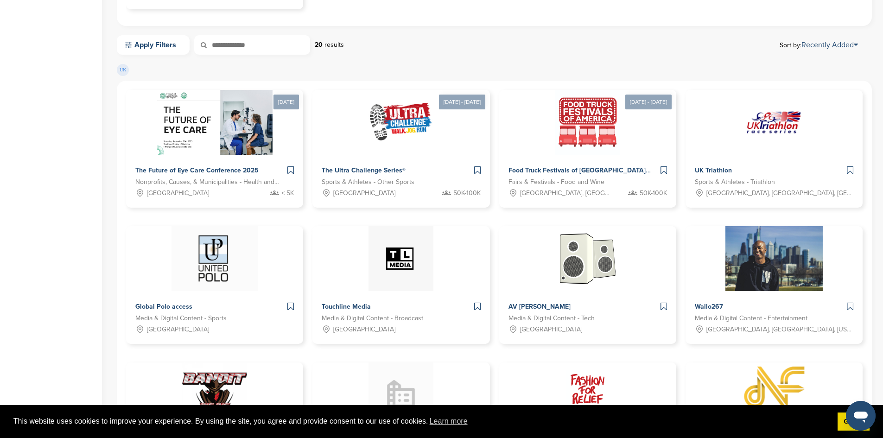
scroll to position [417, 0]
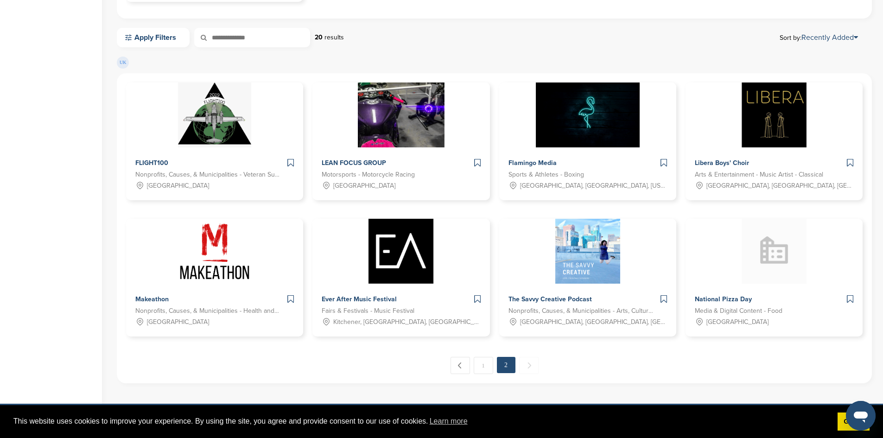
scroll to position [543, 0]
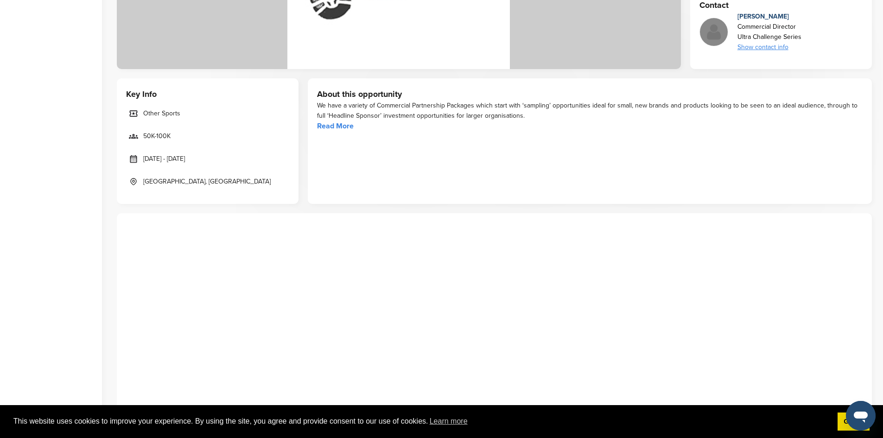
scroll to position [250, 0]
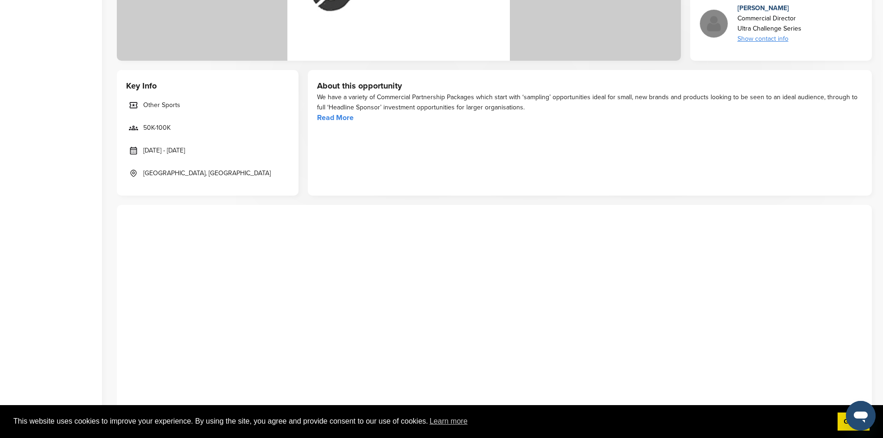
click at [331, 118] on link "Read More" at bounding box center [335, 117] width 37 height 9
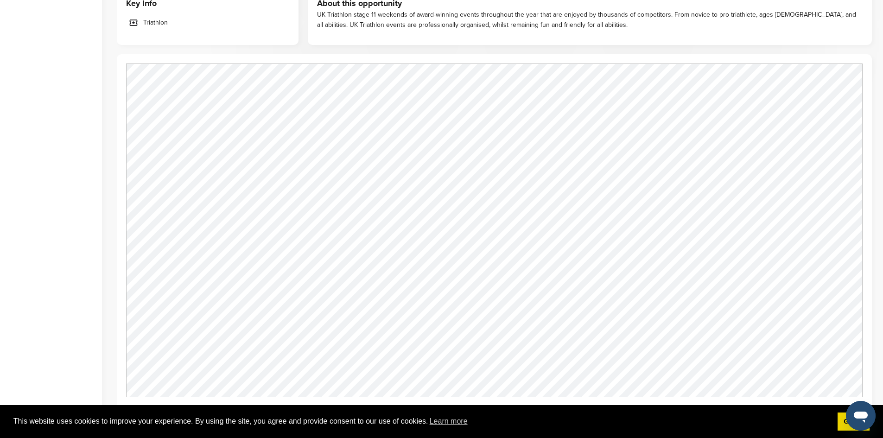
scroll to position [391, 0]
